Goal: Find specific page/section: Find specific page/section

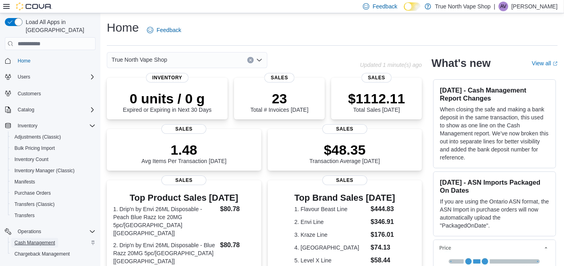
click at [35, 240] on span "Cash Management" at bounding box center [34, 243] width 41 height 6
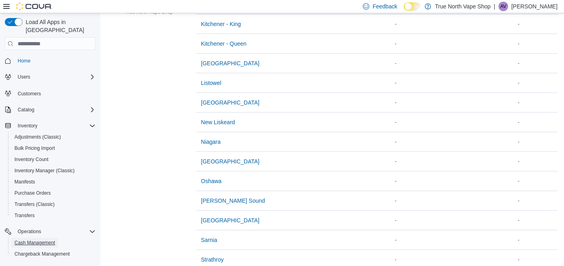
scroll to position [348, 0]
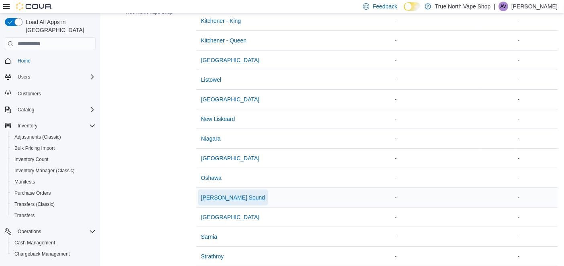
click at [222, 195] on span "Owen Sound" at bounding box center [233, 198] width 64 height 8
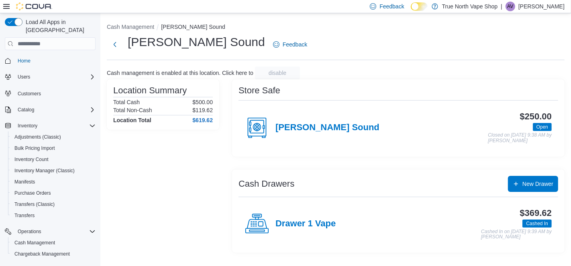
click at [533, 8] on p "[PERSON_NAME]" at bounding box center [541, 7] width 46 height 10
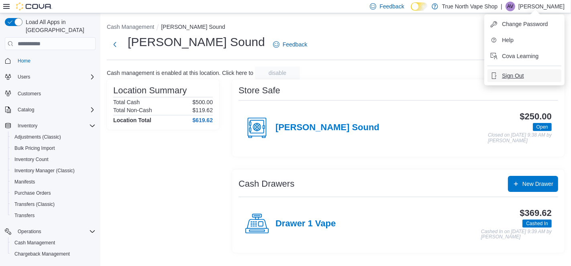
click at [510, 72] on span "Sign Out" at bounding box center [513, 76] width 22 height 8
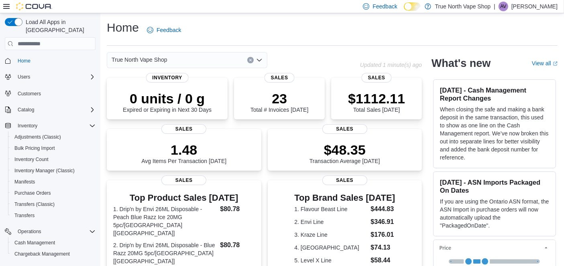
click at [527, 7] on p "[PERSON_NAME]" at bounding box center [534, 7] width 46 height 10
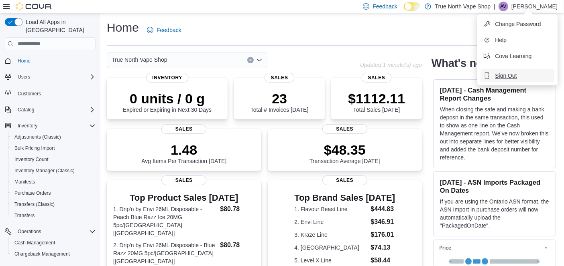
click at [513, 74] on span "Sign Out" at bounding box center [506, 76] width 22 height 8
